Goal: Task Accomplishment & Management: Use online tool/utility

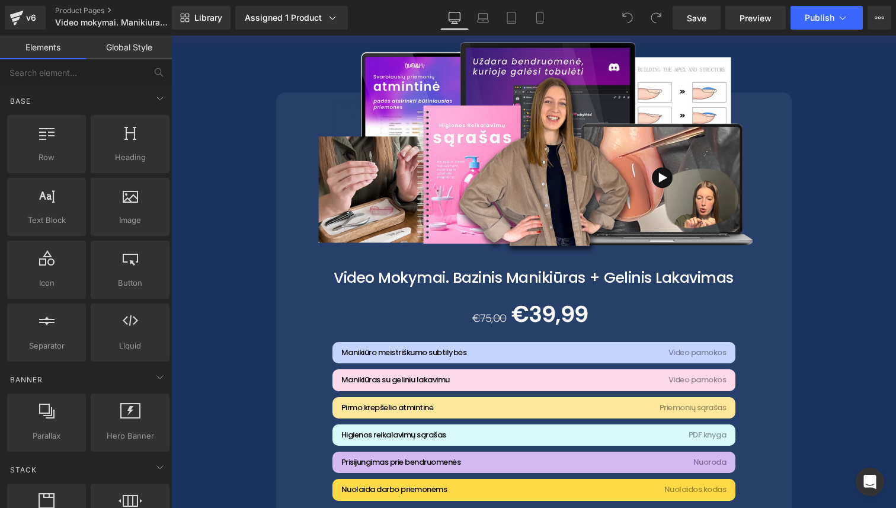
scroll to position [2150, 0]
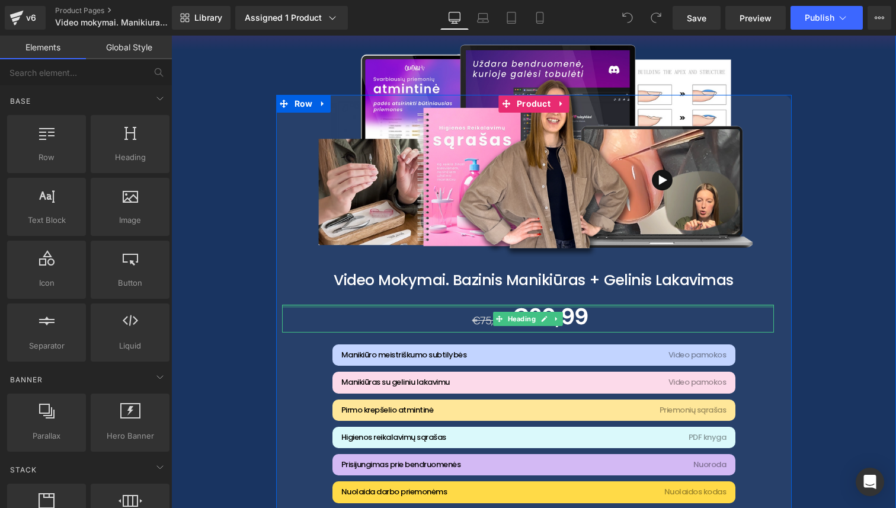
click at [545, 305] on div at bounding box center [528, 306] width 492 height 3
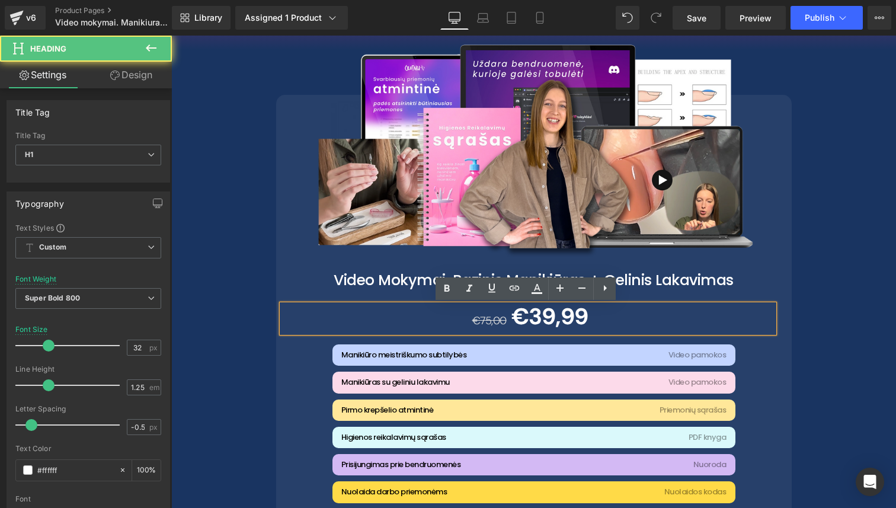
click at [532, 320] on span "€39,99" at bounding box center [550, 317] width 77 height 30
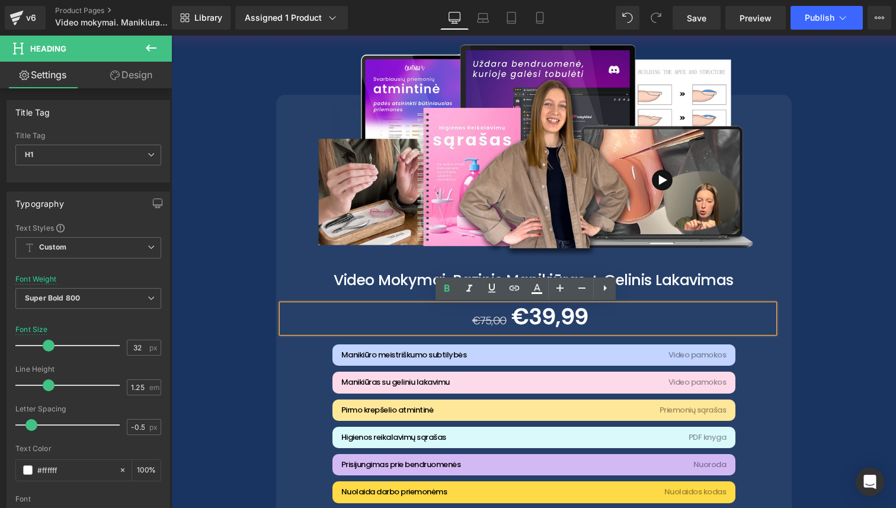
click at [534, 320] on span "€39,99" at bounding box center [550, 317] width 77 height 30
click at [547, 319] on span "€39,99" at bounding box center [550, 317] width 77 height 30
click at [813, 423] on div "Sale Off (P) Image Video Mokymai. Bazinis Manikiūras + Gelinis Lakavimas (P) Ti…" at bounding box center [533, 401] width 711 height 612
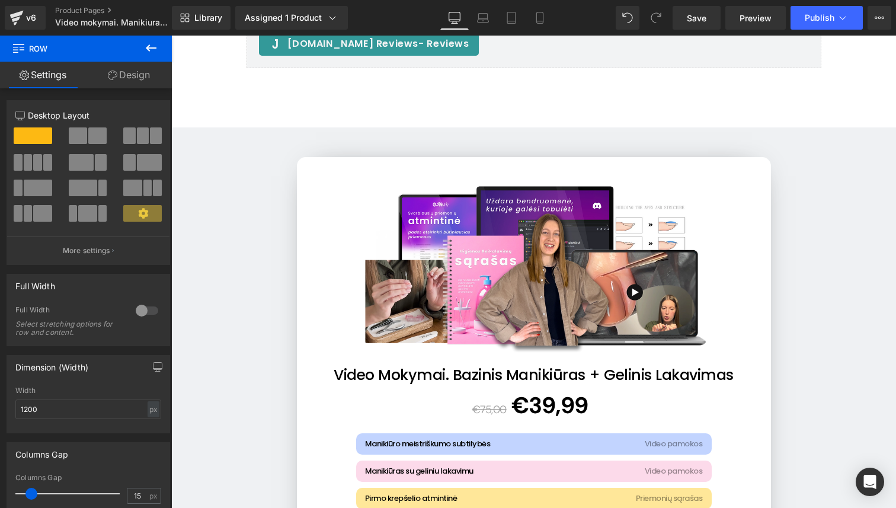
scroll to position [4516, 0]
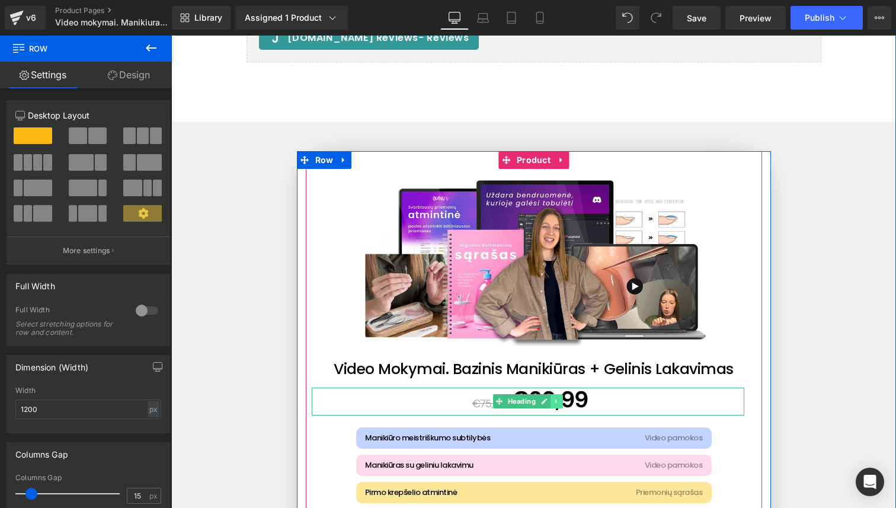
click at [560, 400] on link at bounding box center [557, 401] width 12 height 14
click at [604, 398] on h1 "€75,00 €39,99" at bounding box center [528, 402] width 433 height 28
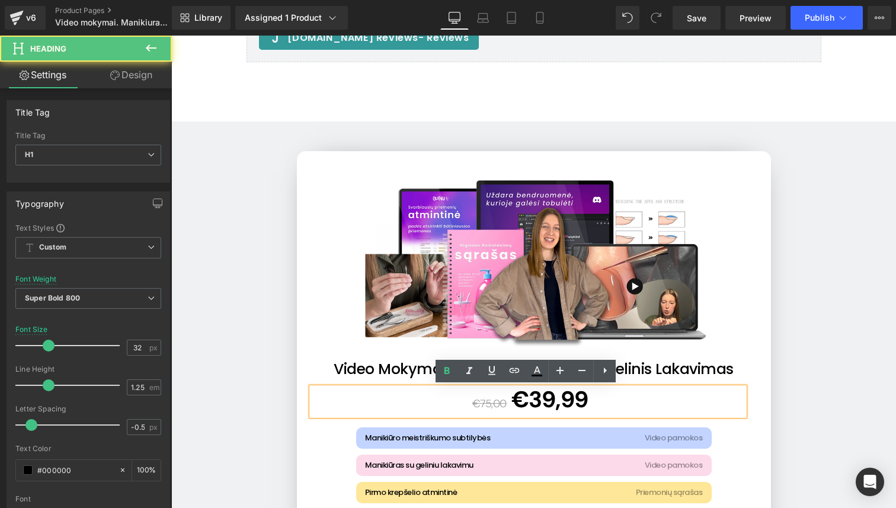
click at [555, 400] on span "€39,99" at bounding box center [550, 400] width 77 height 30
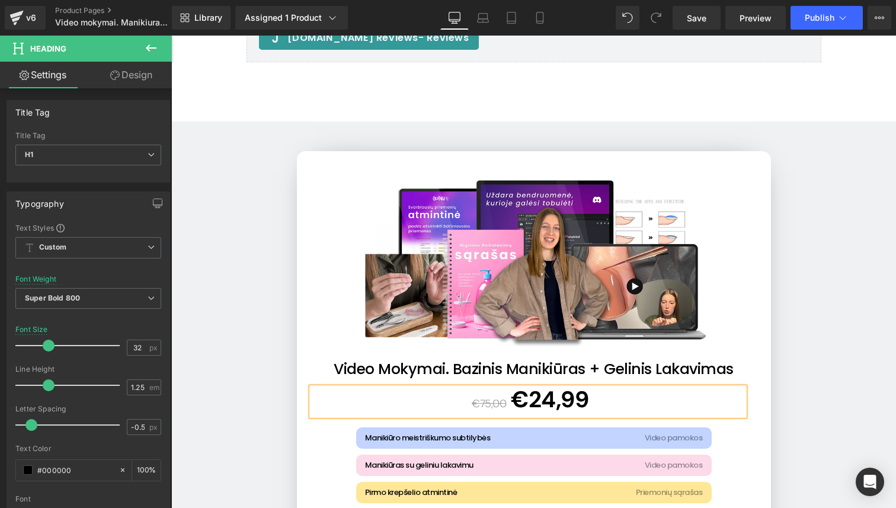
click at [835, 414] on div "Sale Off (P) Image Video Mokymai. Bazinis Manikiūras + Gelinis Lakavimas (P) Ti…" at bounding box center [533, 474] width 725 height 647
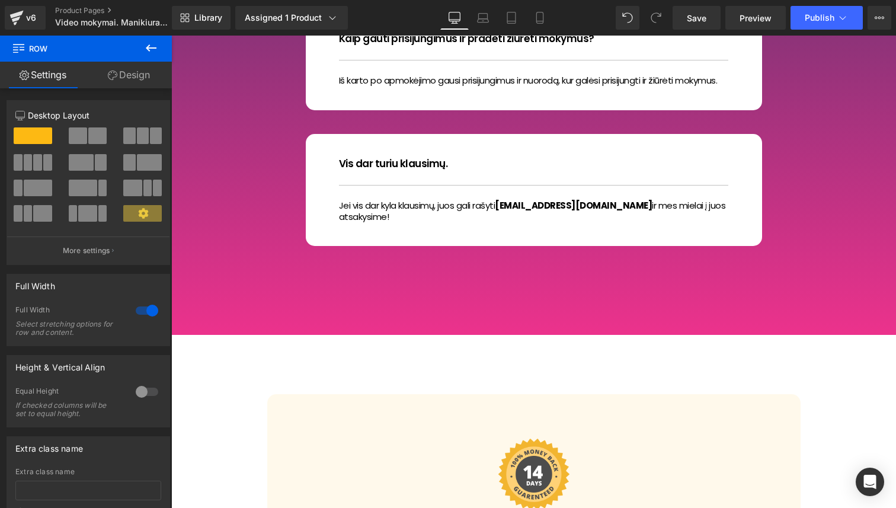
scroll to position [6307, 0]
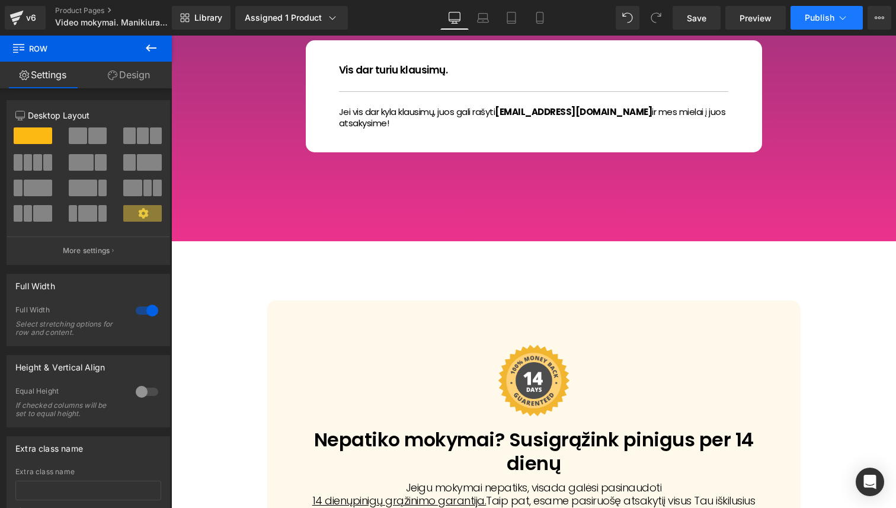
click at [839, 18] on icon at bounding box center [843, 18] width 12 height 12
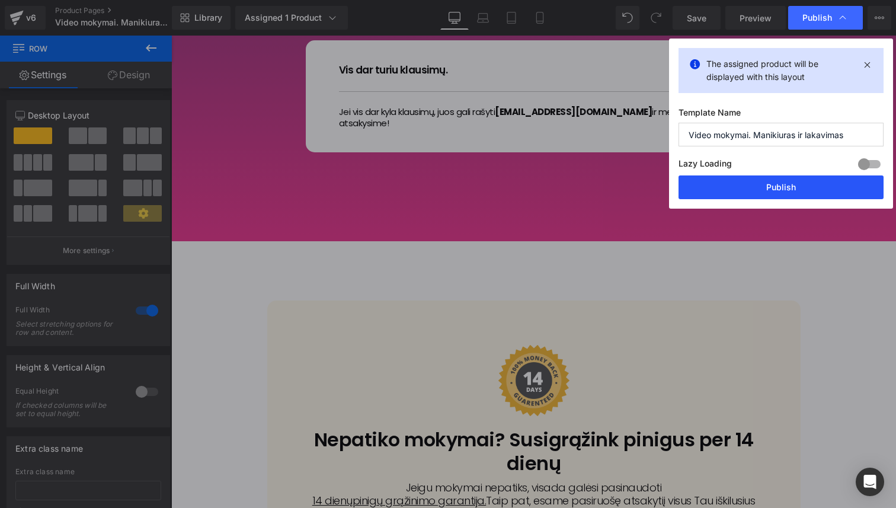
click at [794, 190] on button "Publish" at bounding box center [781, 187] width 205 height 24
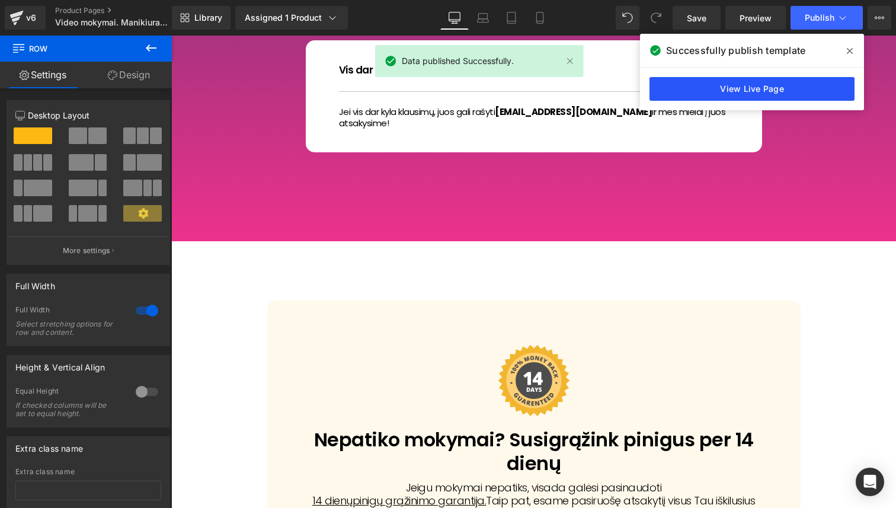
click at [833, 84] on link "View Live Page" at bounding box center [752, 89] width 205 height 24
